Goal: Communication & Community: Answer question/provide support

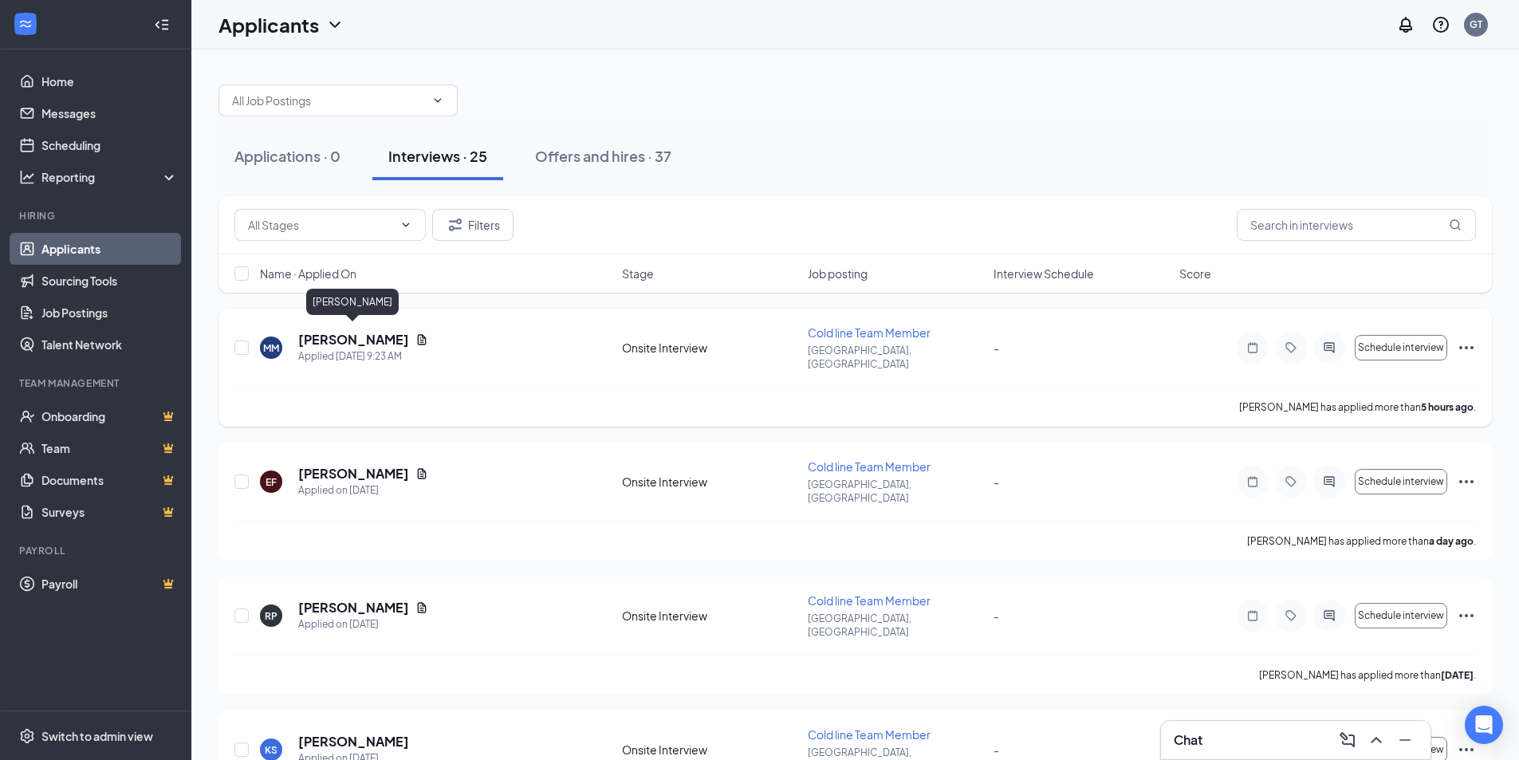
click at [332, 331] on h5 "[PERSON_NAME]" at bounding box center [353, 340] width 111 height 18
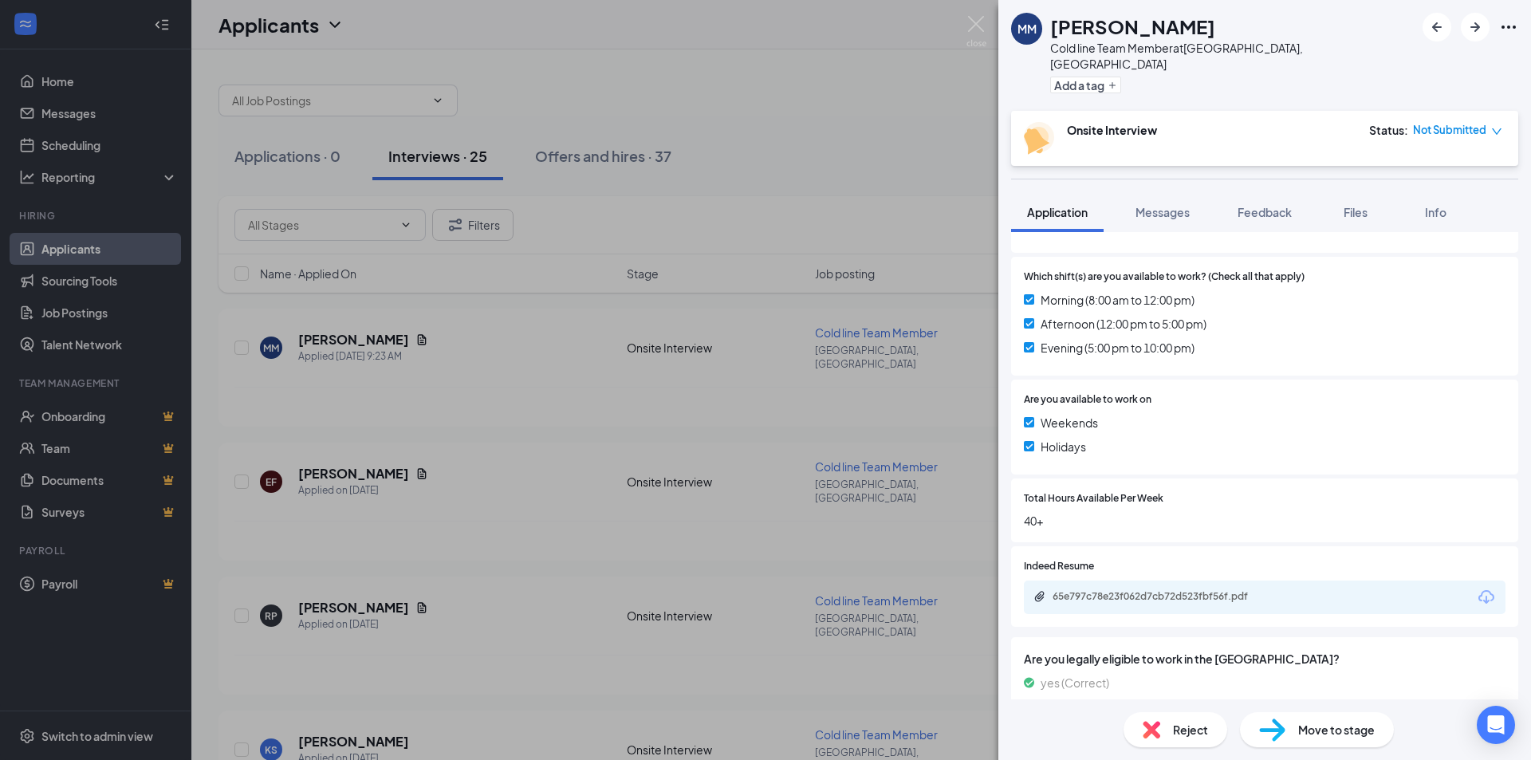
scroll to position [454, 0]
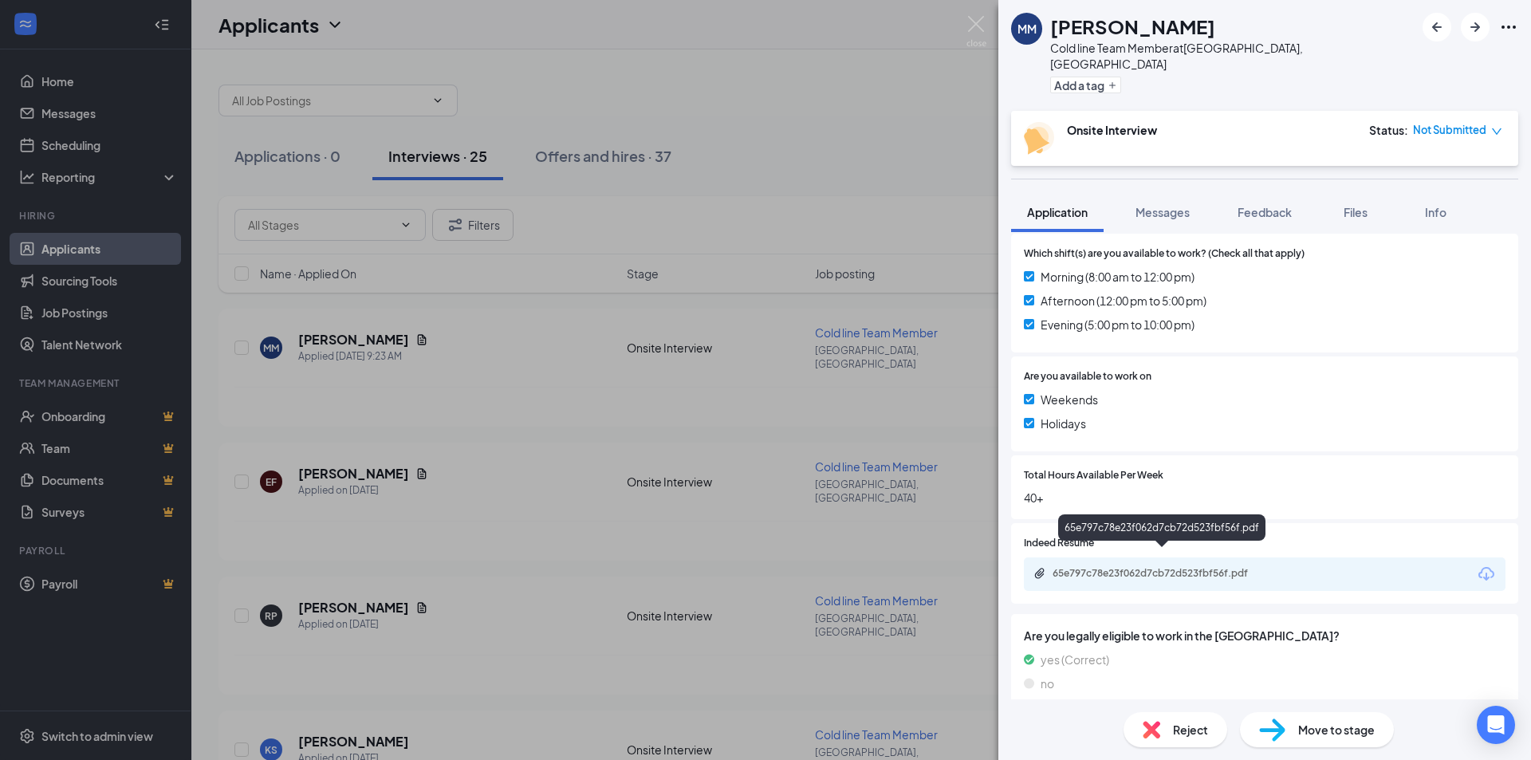
click at [1077, 567] on div "65e797c78e23f062d7cb72d523fbf56f.pdf" at bounding box center [1162, 574] width 258 height 15
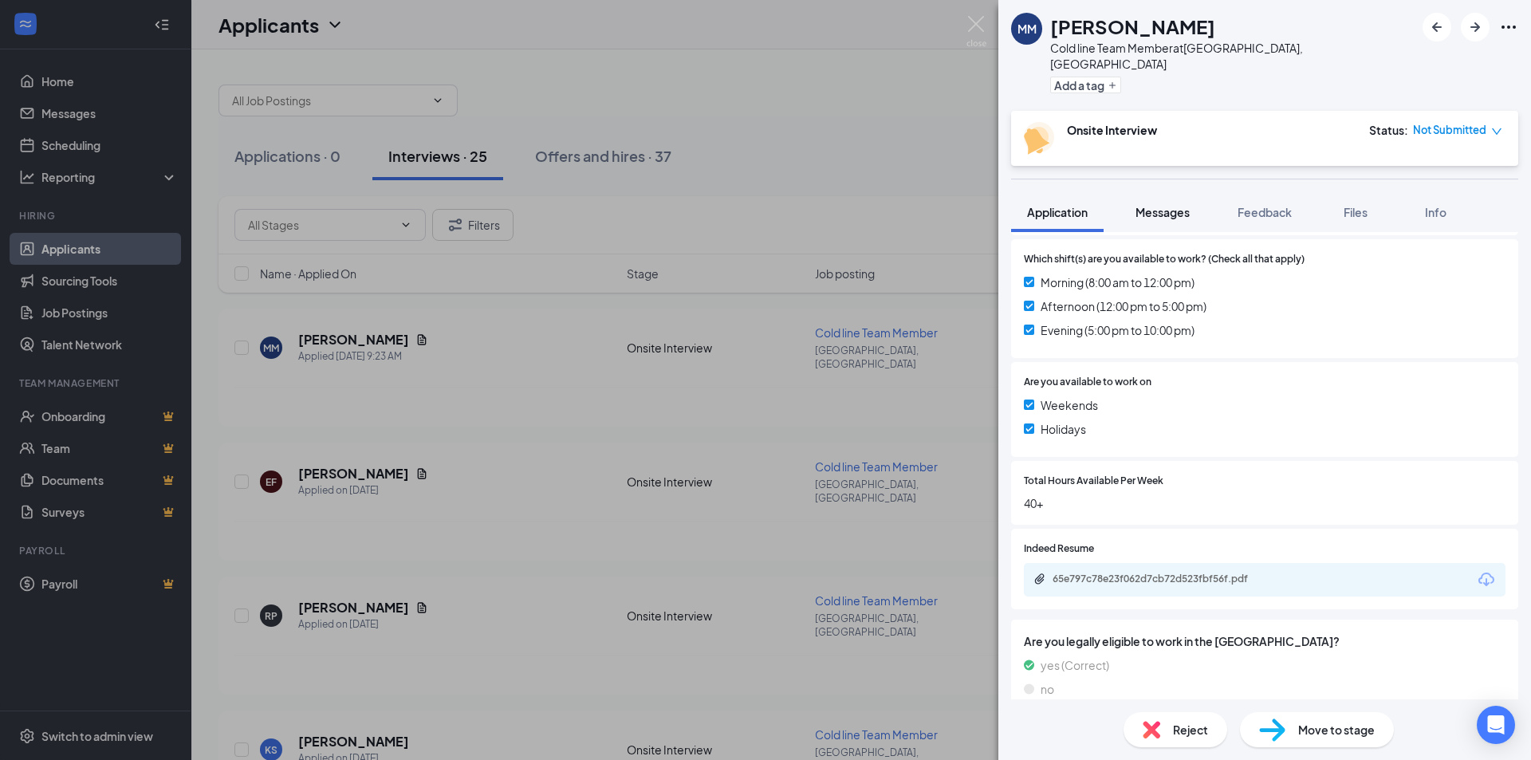
click at [1170, 205] on span "Messages" at bounding box center [1162, 212] width 54 height 14
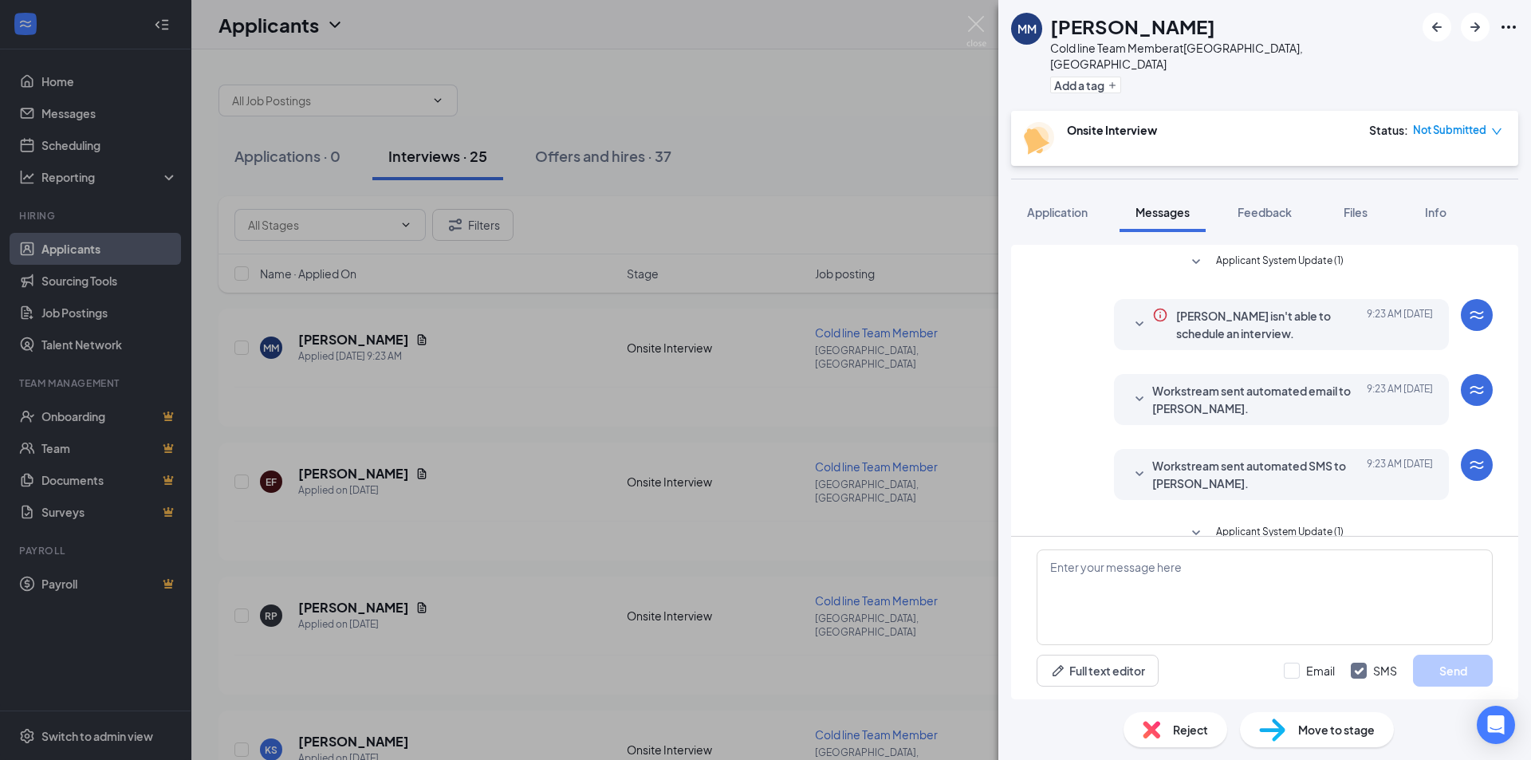
scroll to position [10, 0]
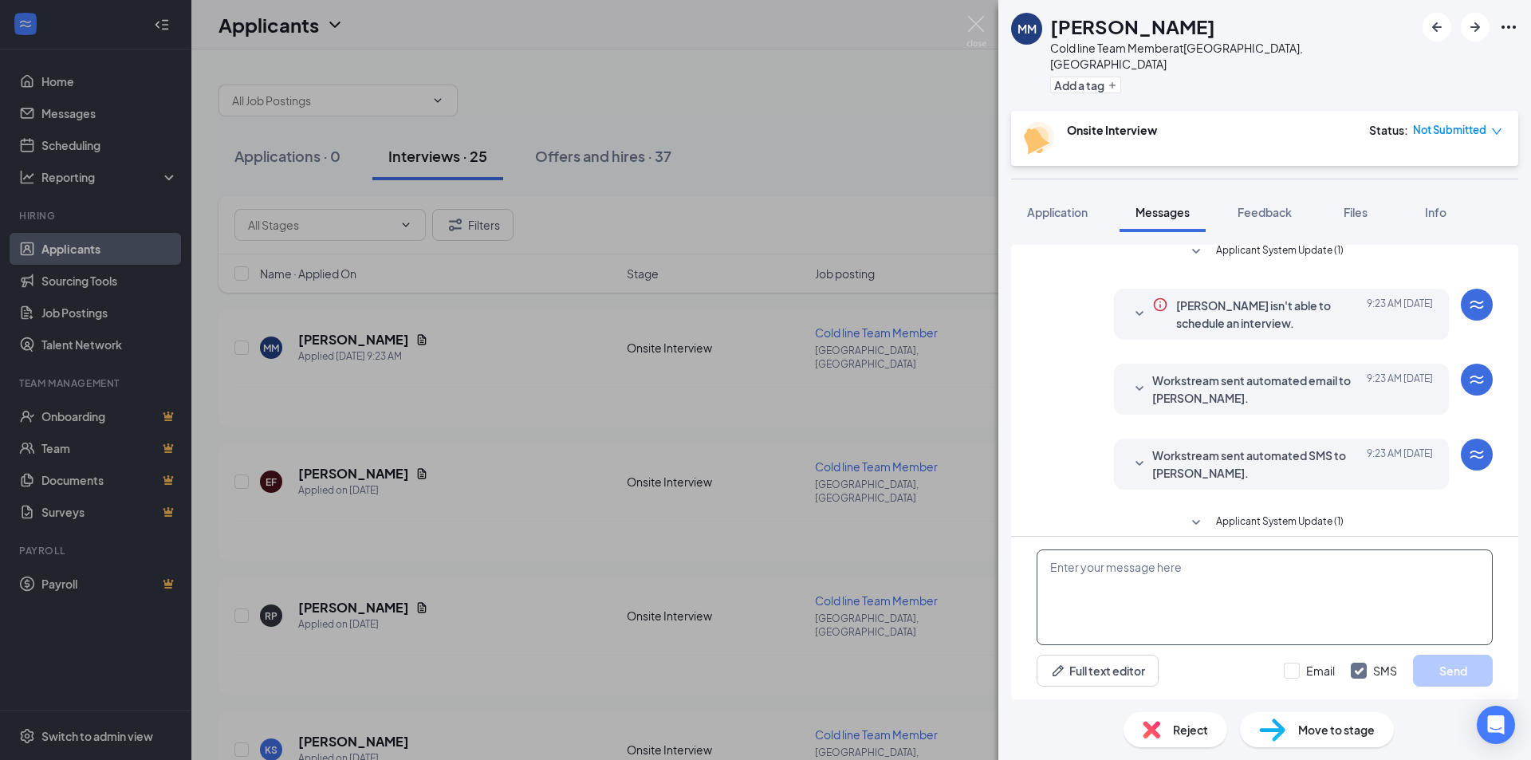
click at [1115, 558] on textarea at bounding box center [1265, 597] width 456 height 96
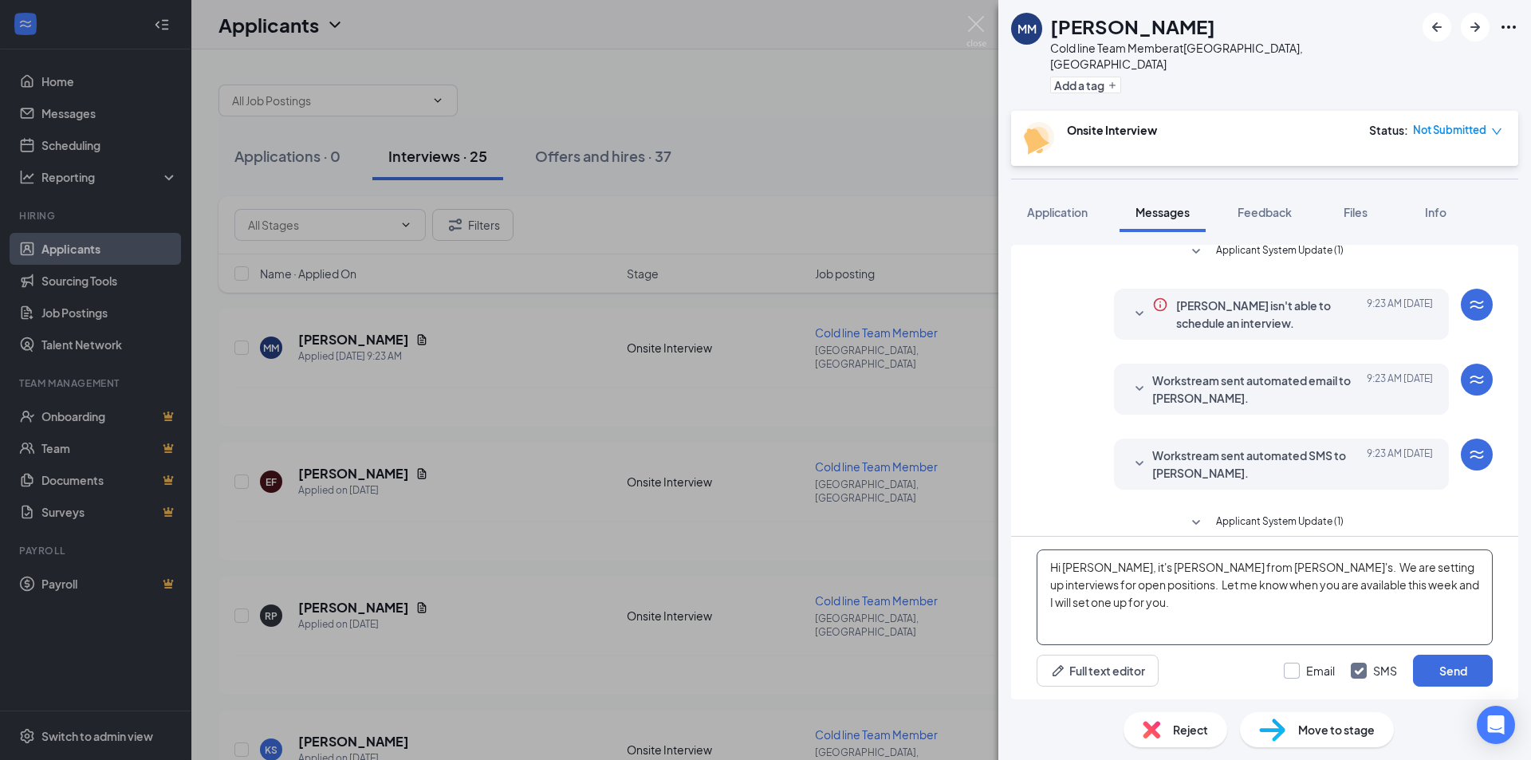
type textarea "Hi [PERSON_NAME], it's [PERSON_NAME] from [PERSON_NAME]'s. We are setting up in…"
click at [1292, 667] on input "Email" at bounding box center [1309, 671] width 51 height 16
checkbox input "true"
click at [1441, 666] on button "Send" at bounding box center [1453, 671] width 80 height 32
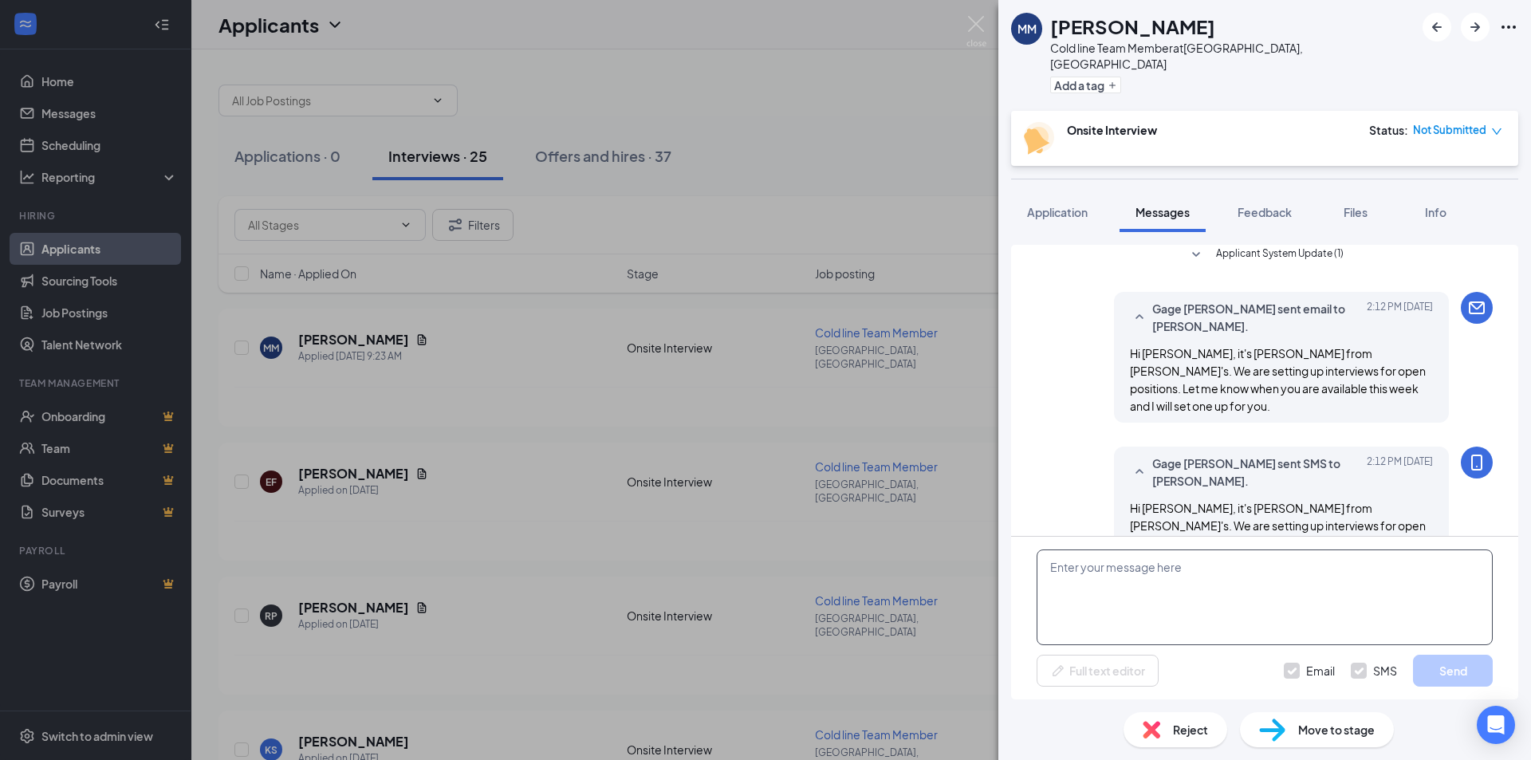
scroll to position [285, 0]
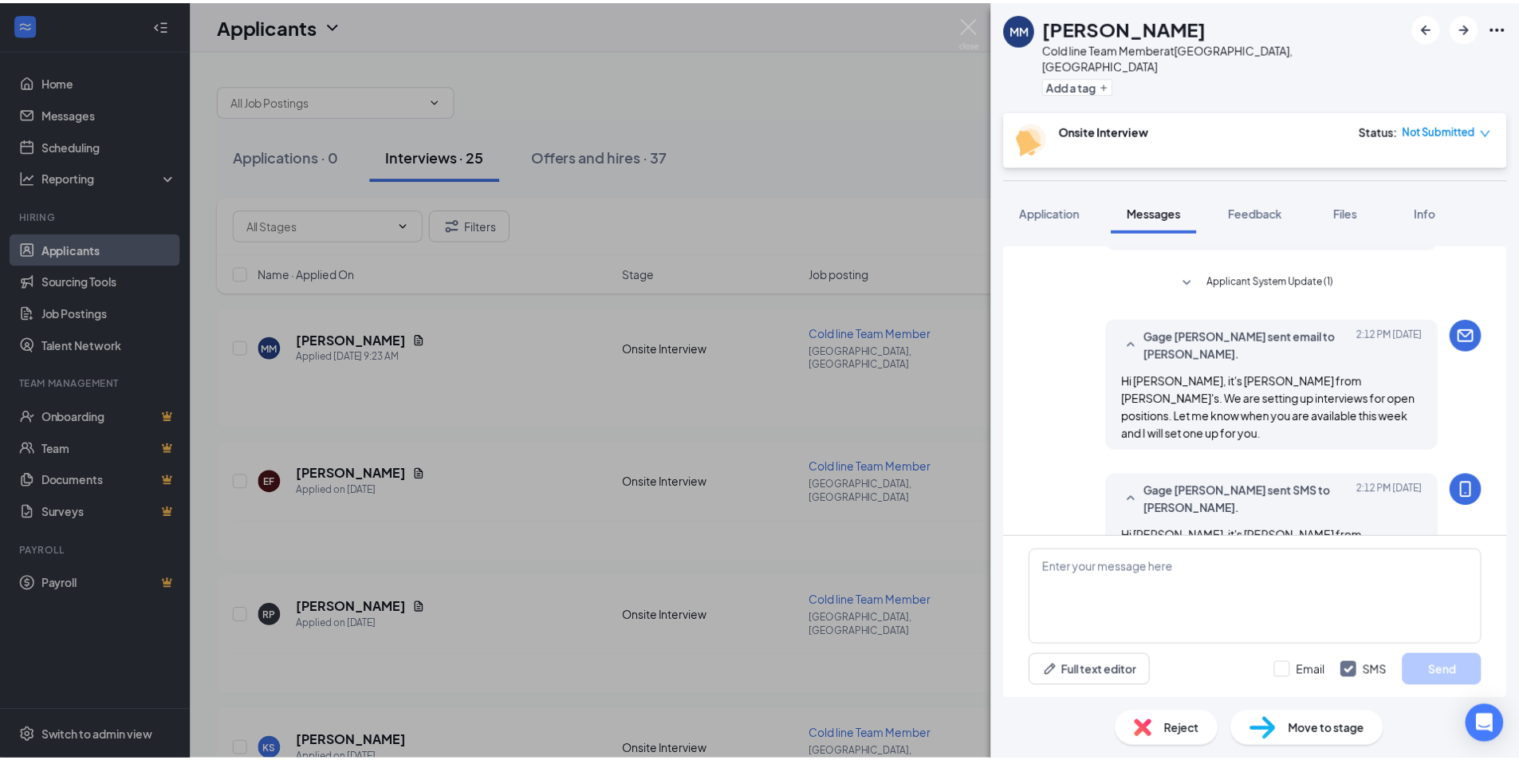
scroll to position [285, 0]
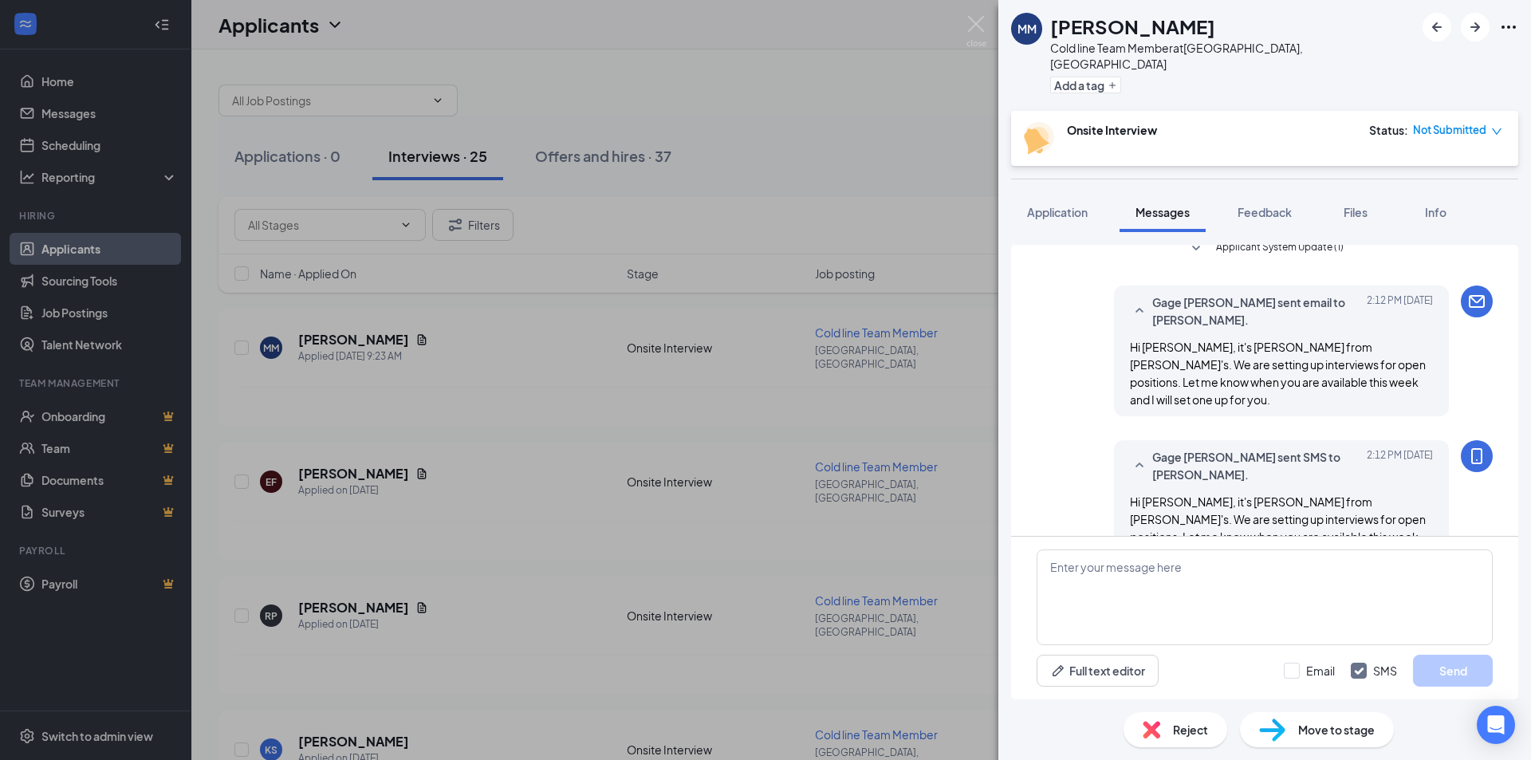
click at [1065, 407] on div "Applicant System Update (1) [PERSON_NAME] isn't able to schedule an interview. …" at bounding box center [1265, 273] width 456 height 627
click at [974, 16] on img at bounding box center [976, 31] width 20 height 31
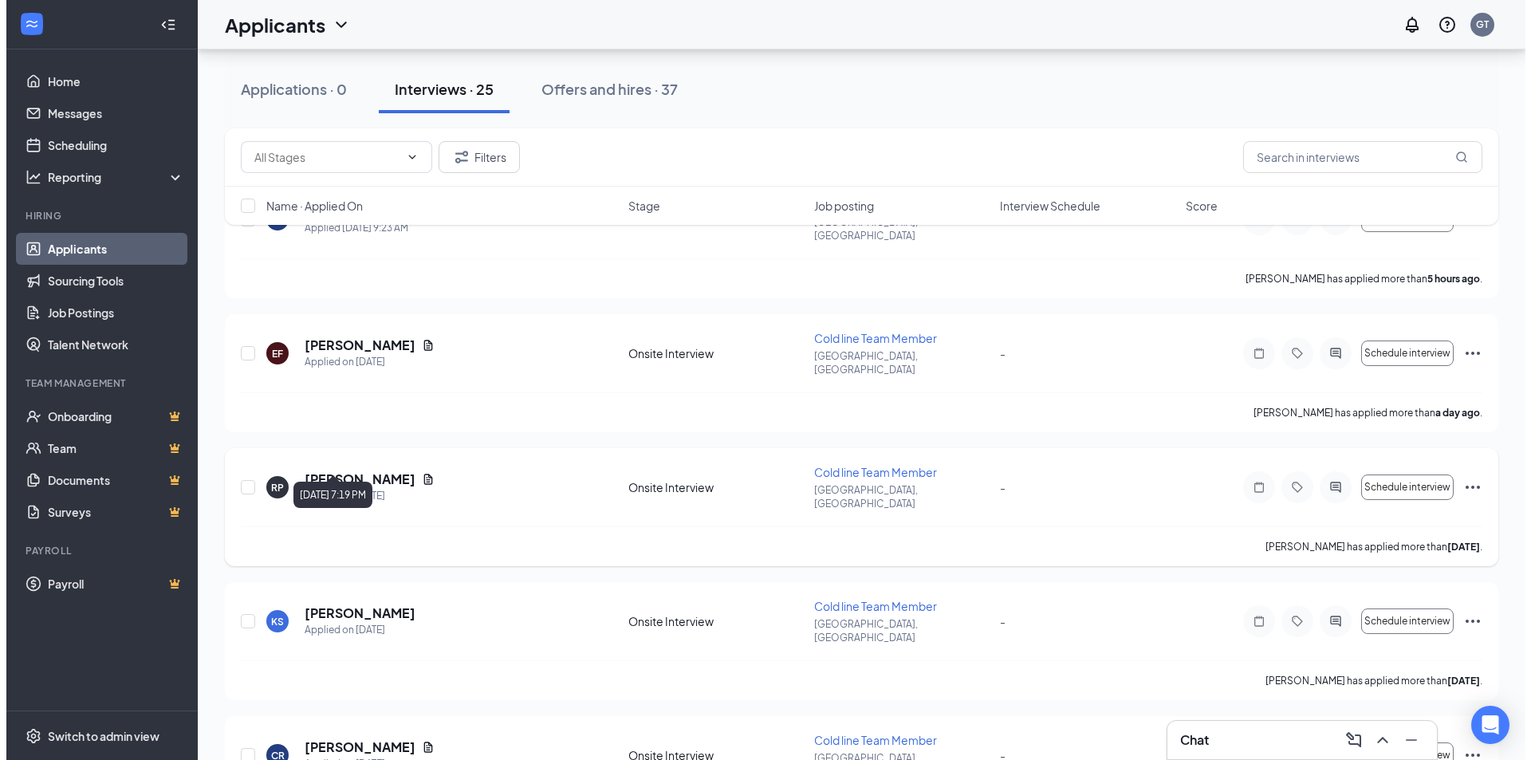
scroll to position [159, 0]
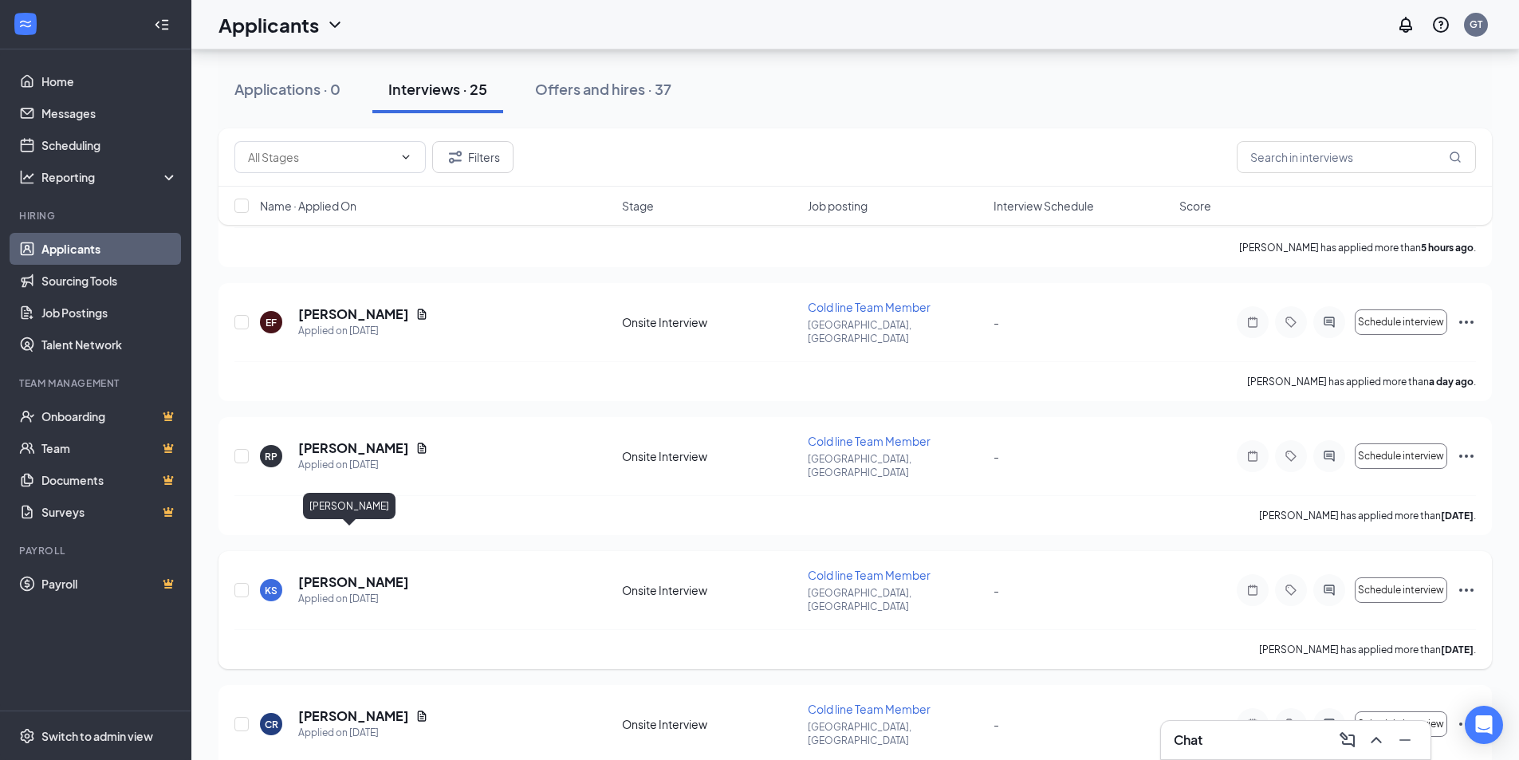
click at [340, 573] on h5 "[PERSON_NAME]" at bounding box center [353, 582] width 111 height 18
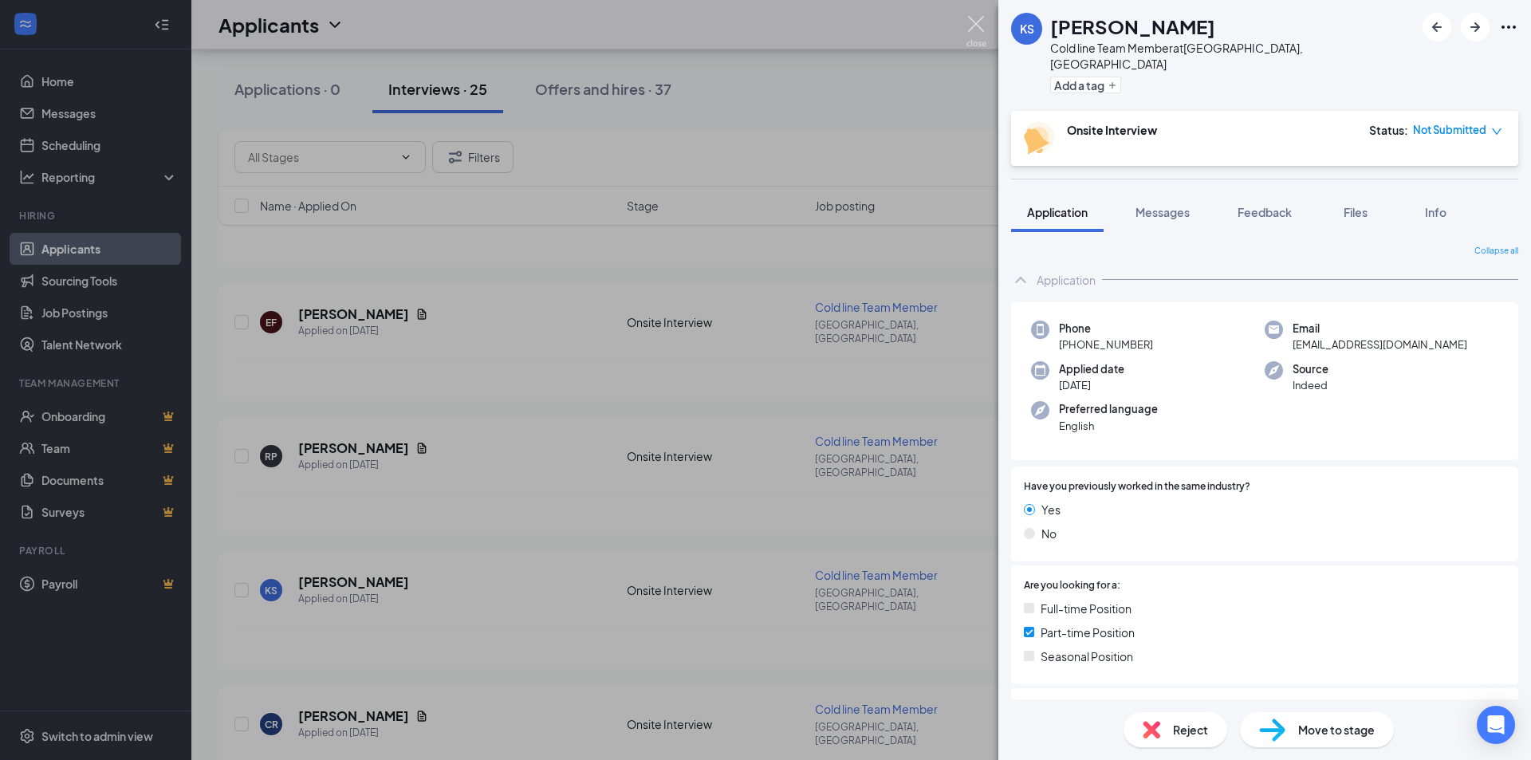
click at [980, 30] on img at bounding box center [976, 31] width 20 height 31
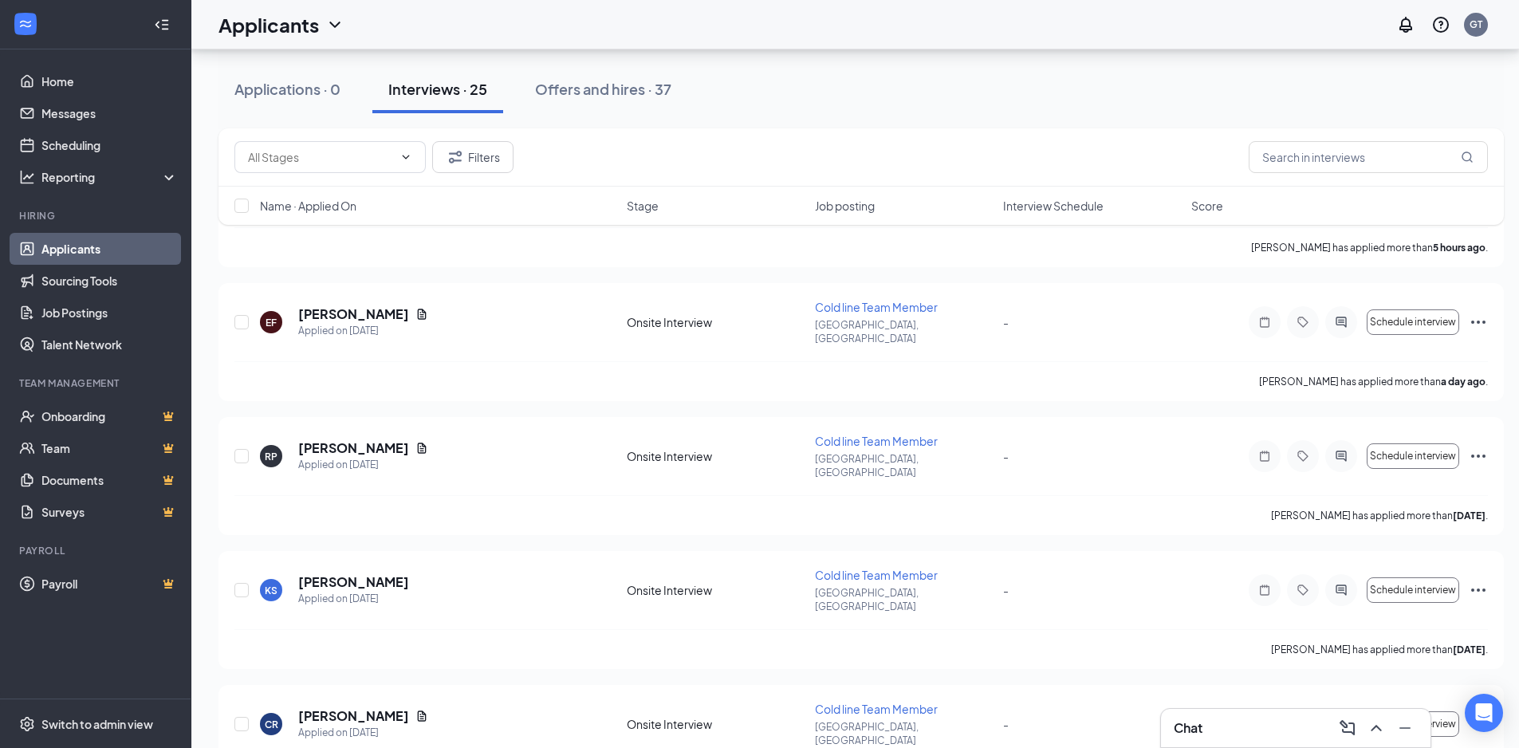
click at [1174, 735] on h3 "Chat" at bounding box center [1188, 728] width 29 height 18
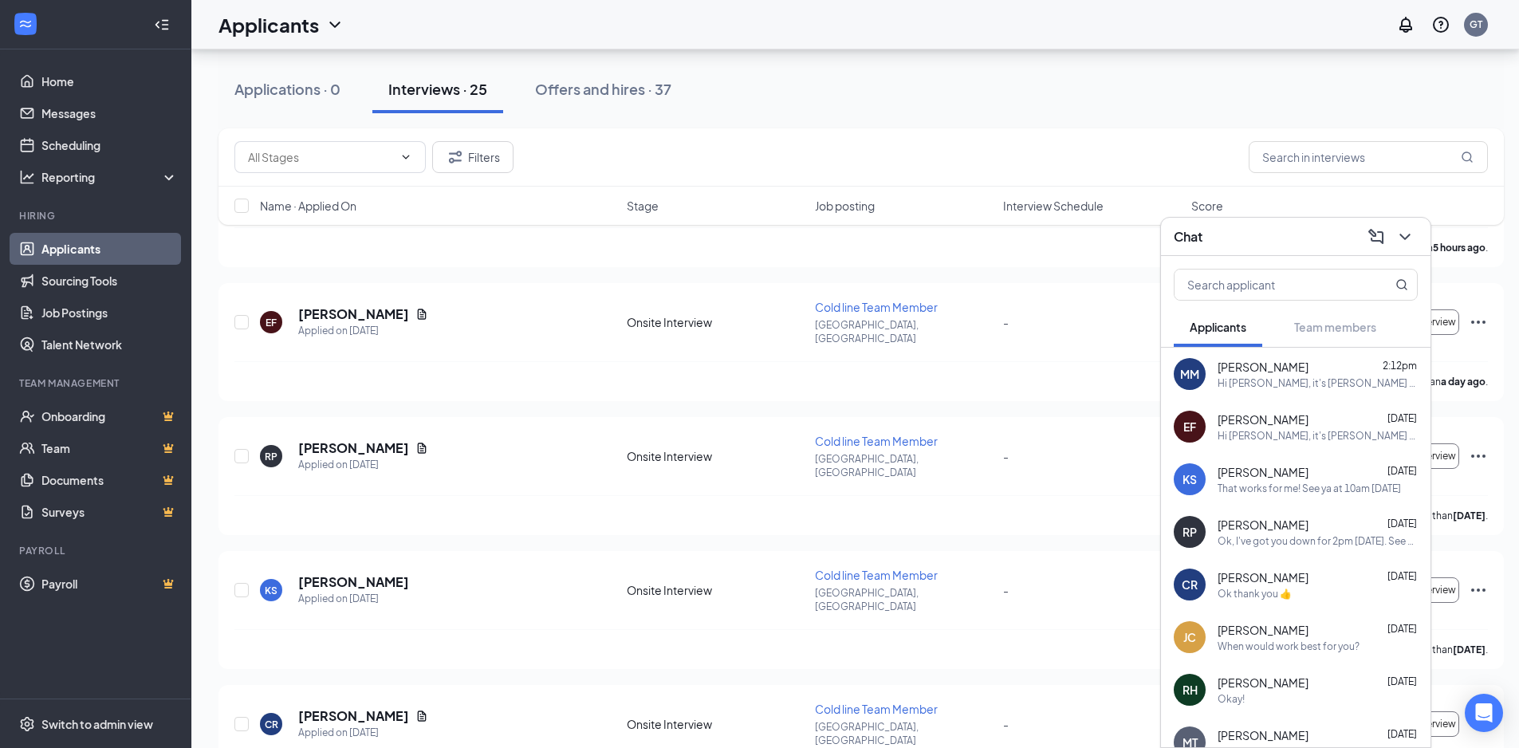
click at [1263, 485] on div "That works for me! See ya at 10am Tuesday" at bounding box center [1309, 489] width 183 height 14
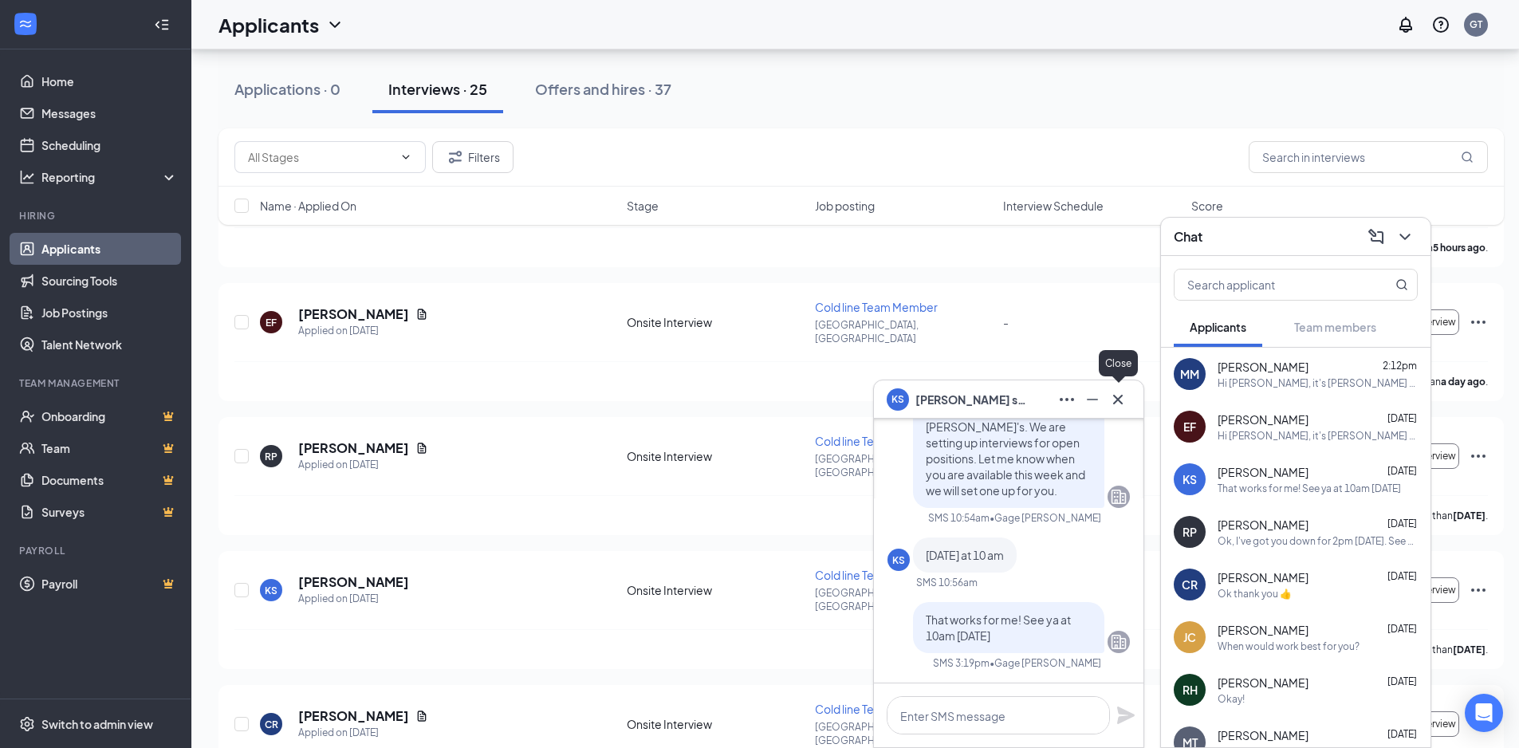
click at [1113, 395] on icon "Cross" at bounding box center [1117, 399] width 19 height 19
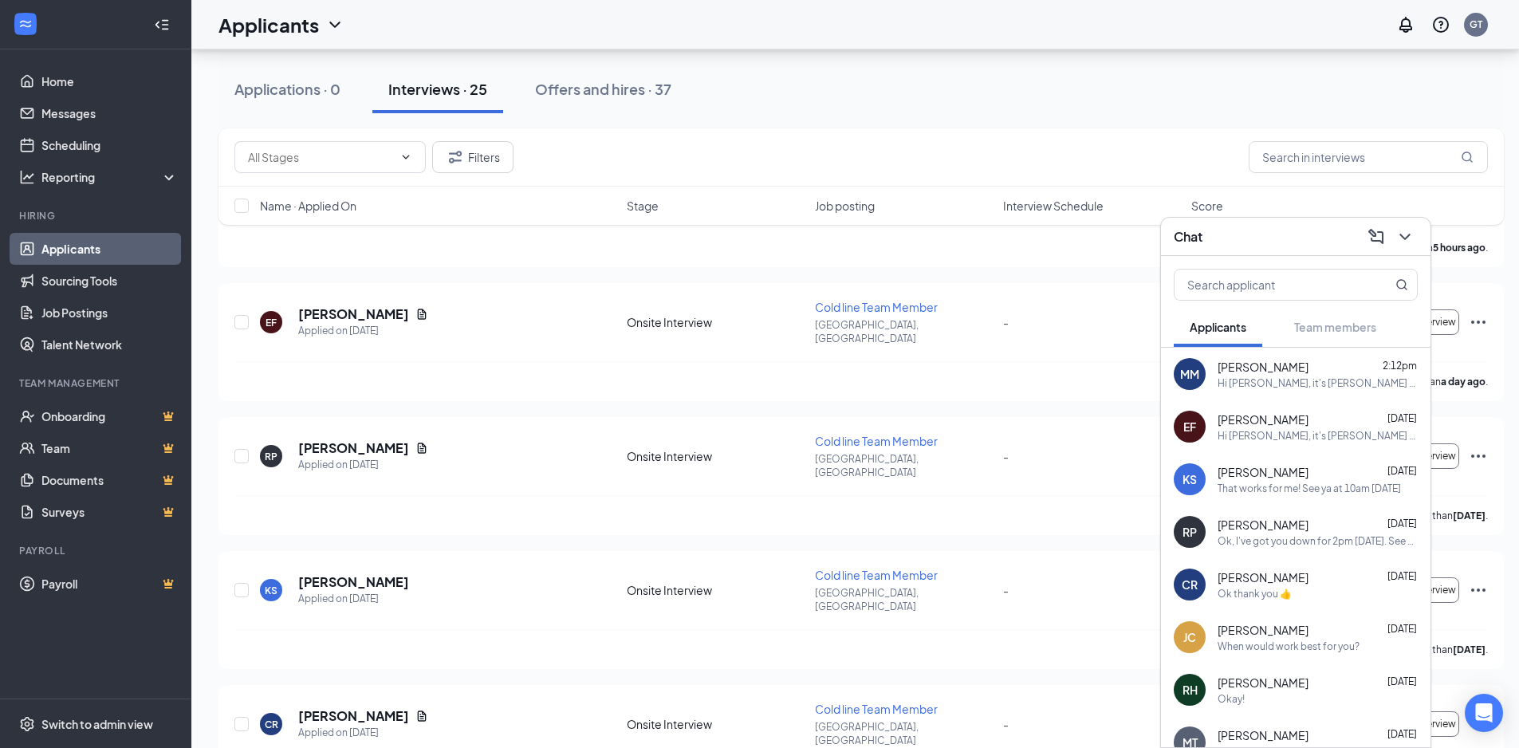
click at [1288, 383] on div "Hi [PERSON_NAME], it's [PERSON_NAME] from [PERSON_NAME]'s. We are setting up in…" at bounding box center [1318, 383] width 200 height 14
